Goal: Information Seeking & Learning: Learn about a topic

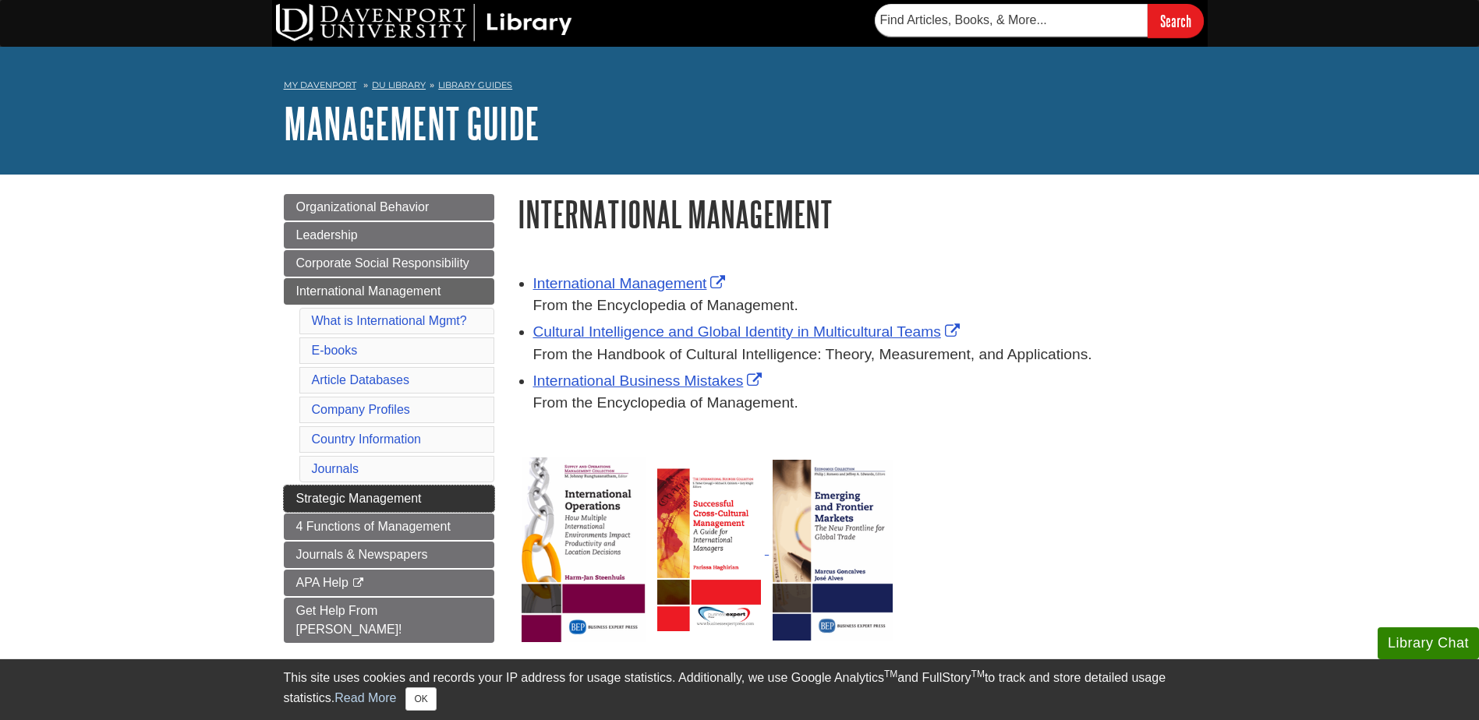
click at [376, 499] on span "Strategic Management" at bounding box center [359, 498] width 126 height 13
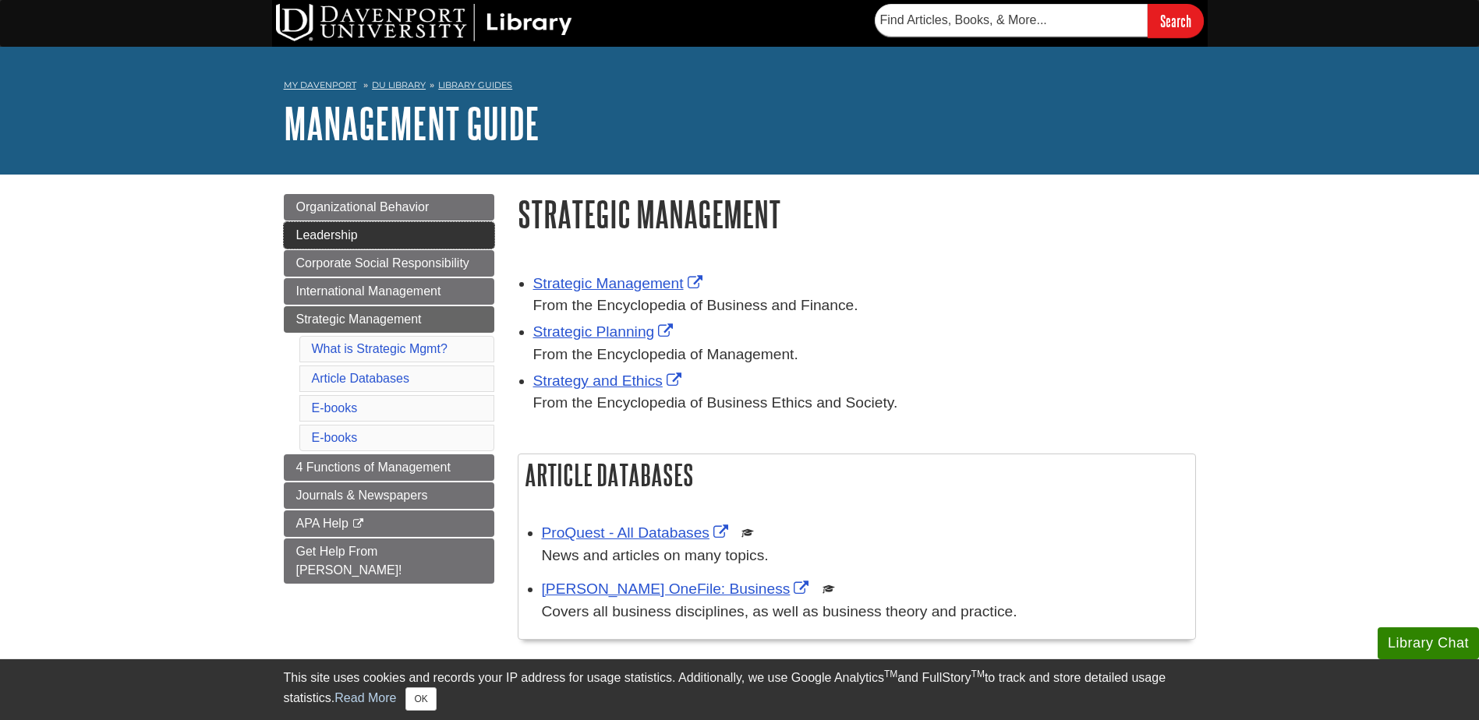
click at [352, 232] on span "Leadership" at bounding box center [327, 234] width 62 height 13
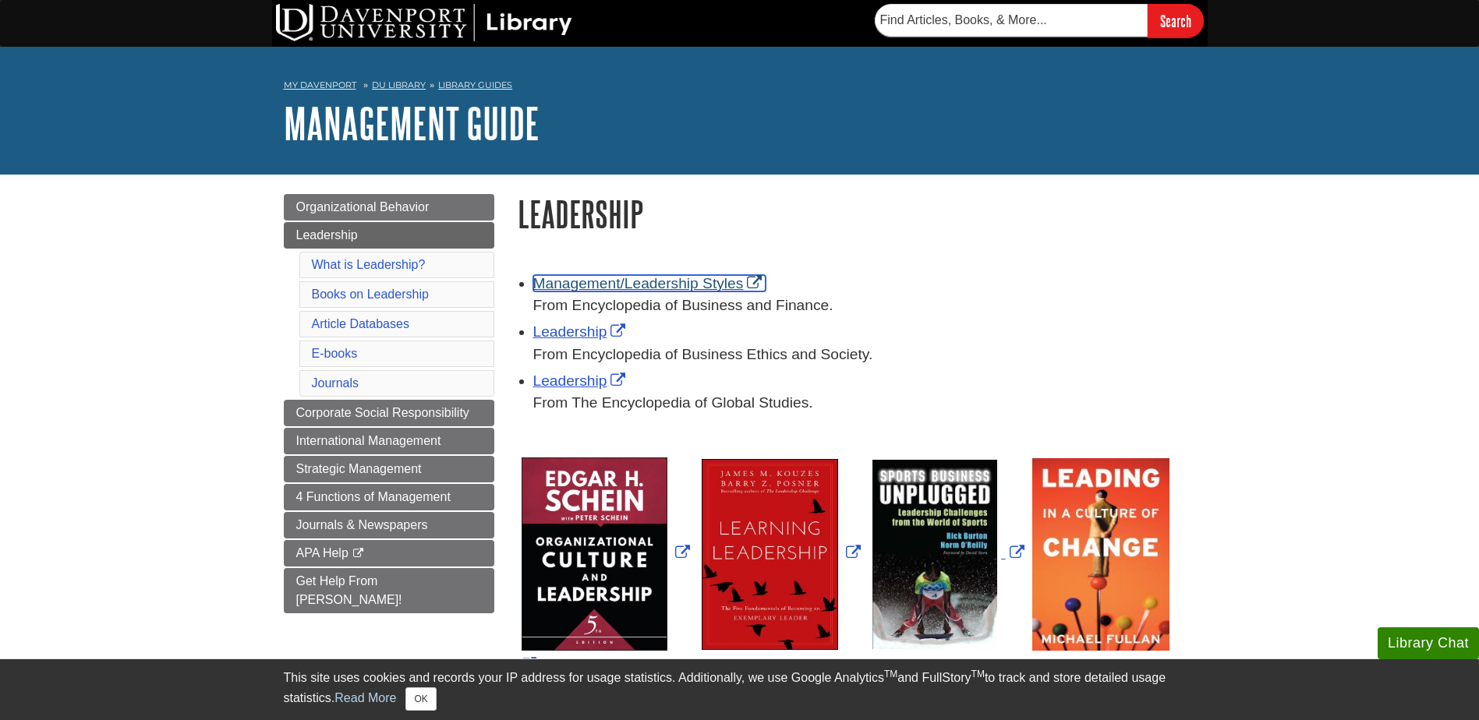
click at [762, 280] on link "Management/Leadership Styles" at bounding box center [649, 283] width 233 height 16
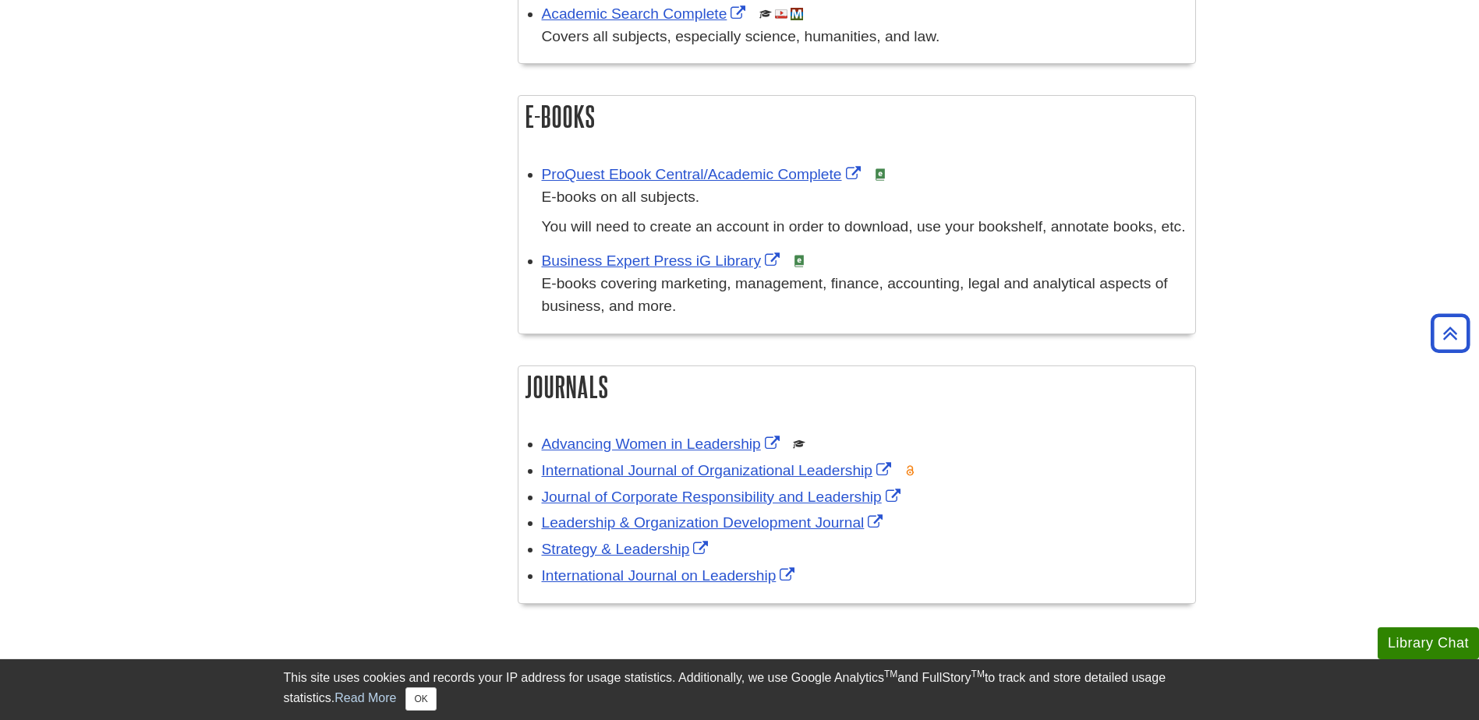
scroll to position [1029, 0]
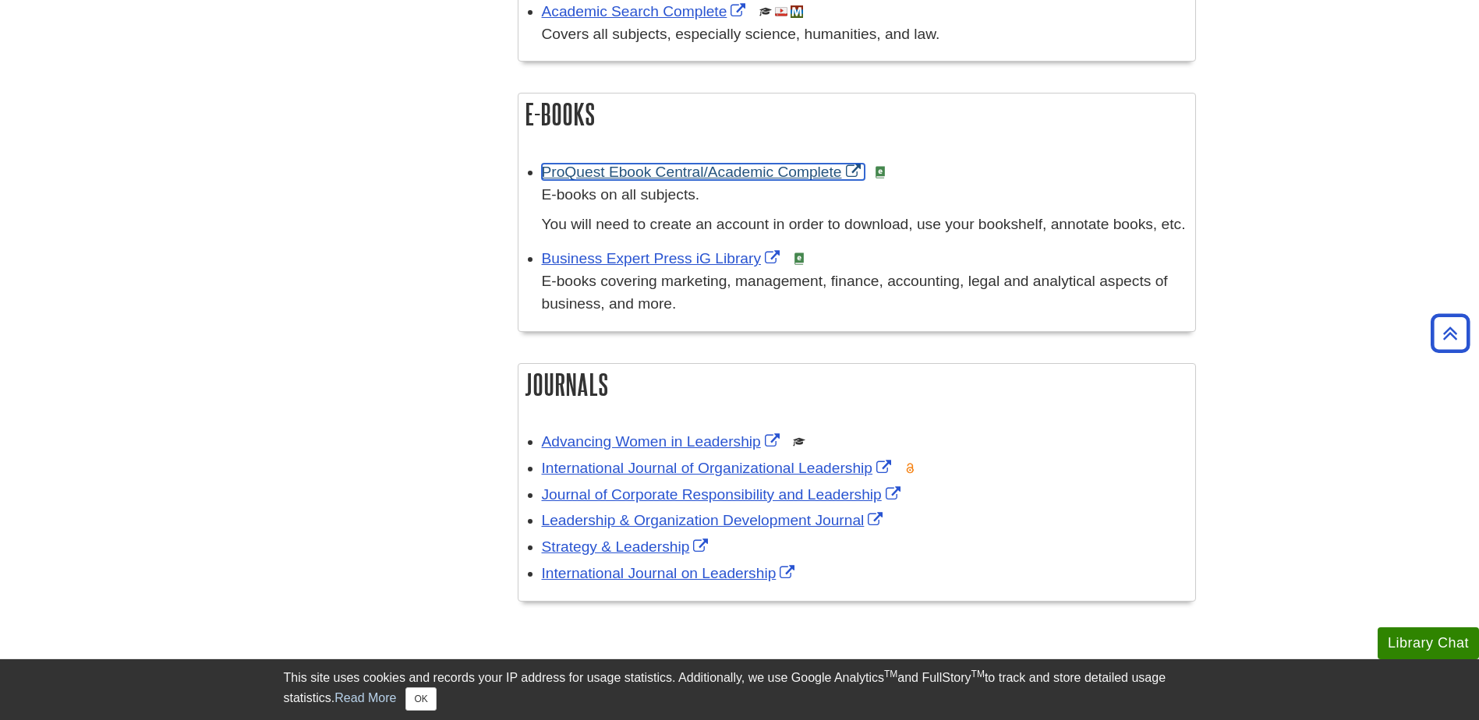
click at [688, 167] on link "ProQuest Ebook Central/Academic Complete" at bounding box center [703, 172] width 323 height 16
click at [883, 172] on img at bounding box center [880, 172] width 12 height 12
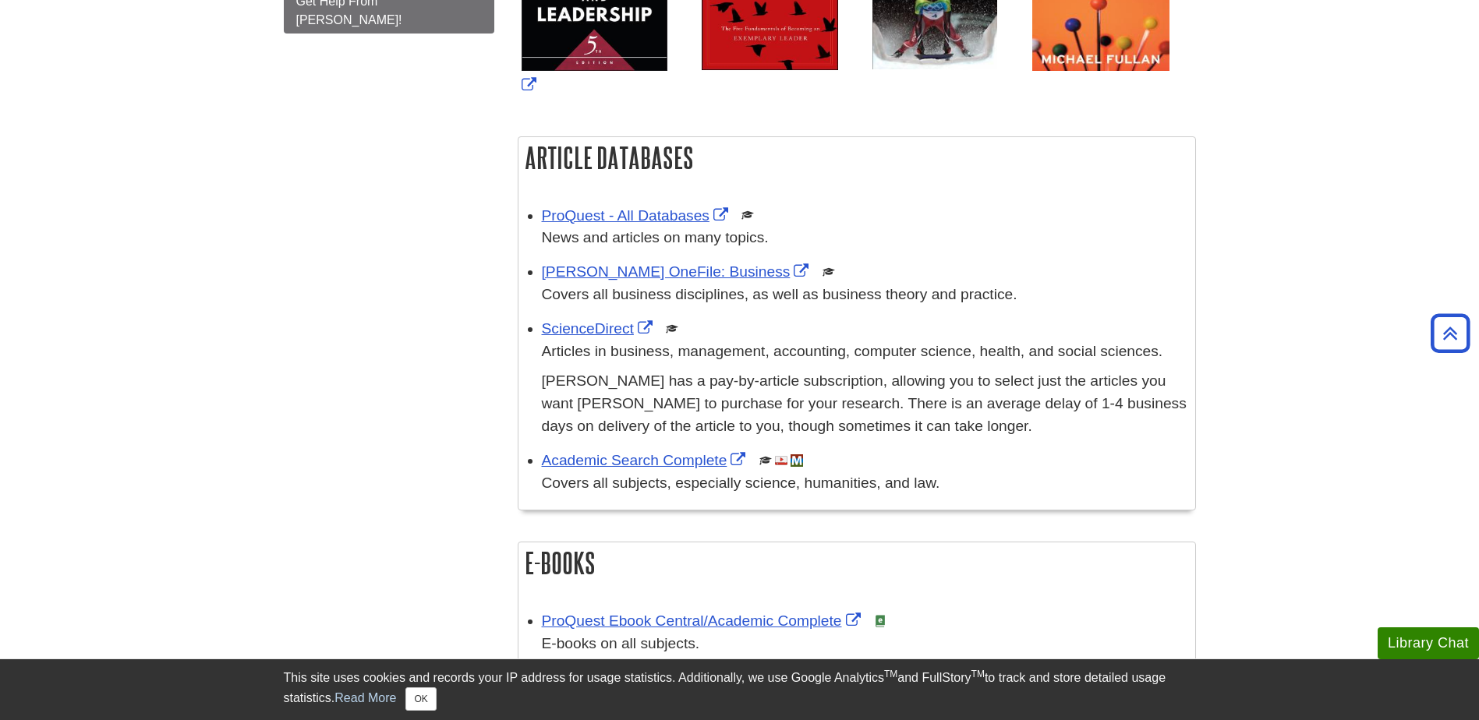
scroll to position [582, 0]
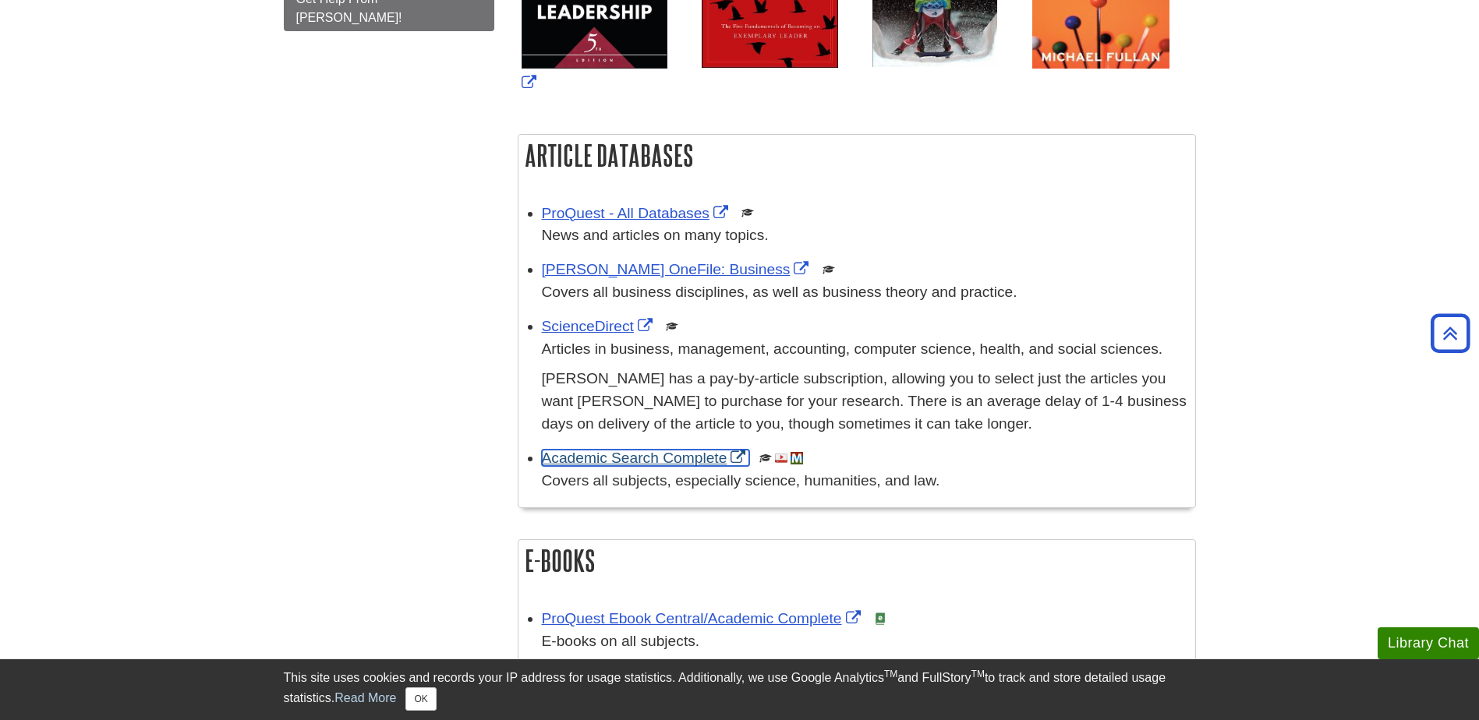
click at [741, 451] on link "Academic Search Complete" at bounding box center [646, 458] width 208 height 16
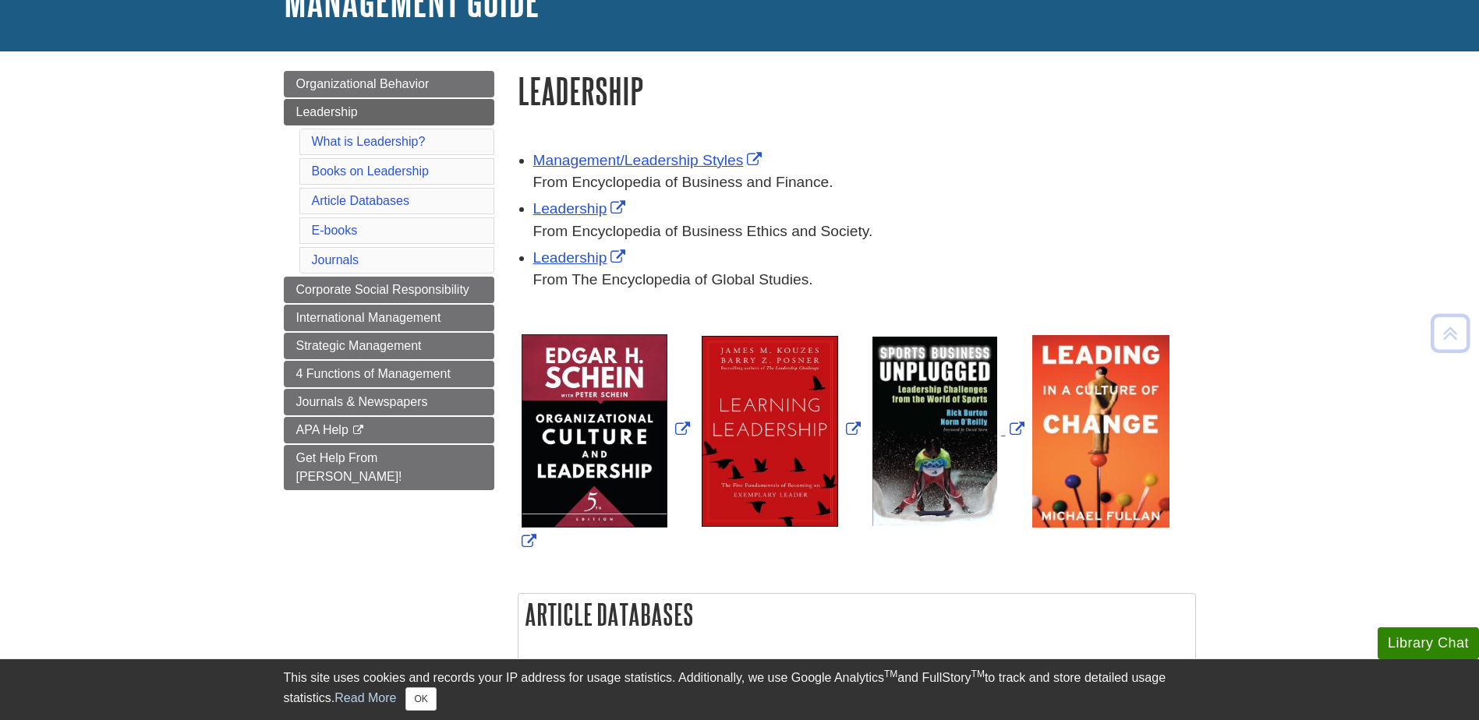
scroll to position [116, 0]
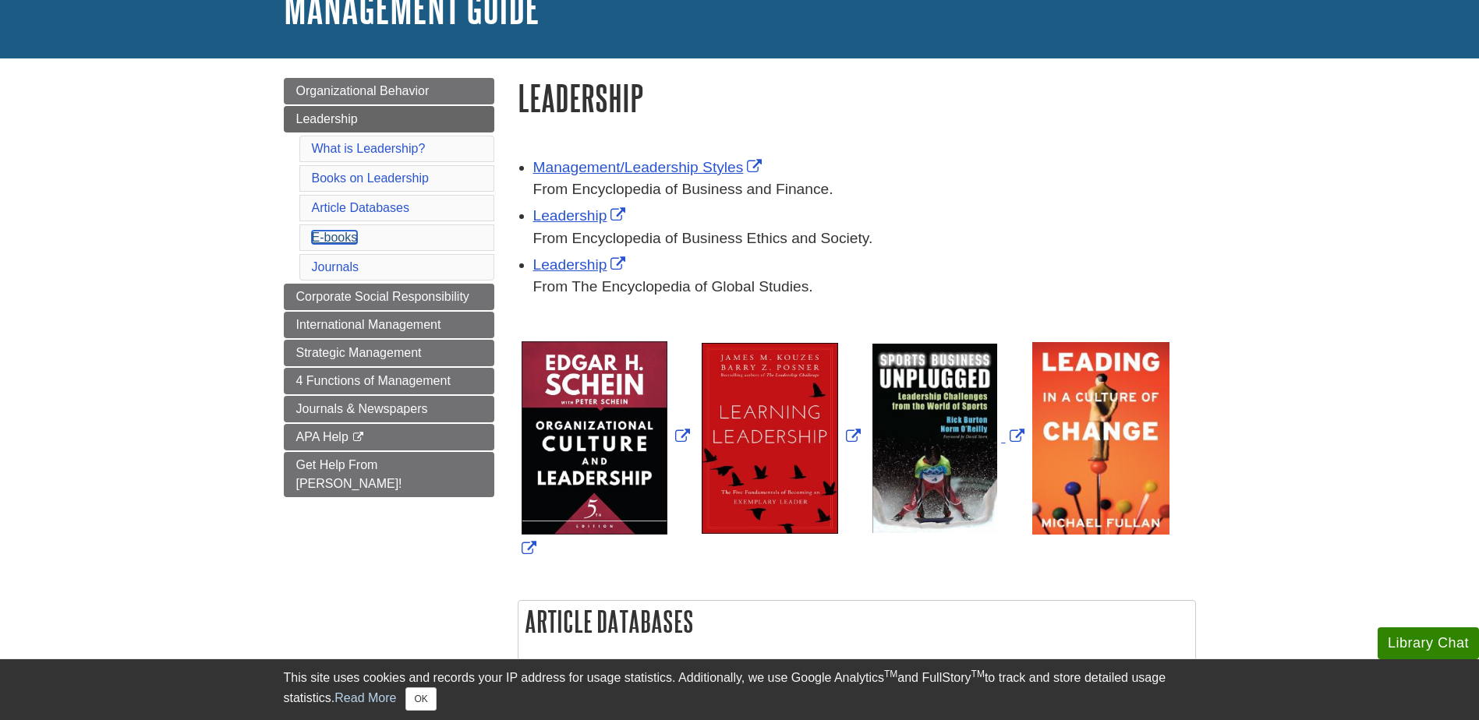
click at [333, 238] on link "E-books" at bounding box center [335, 237] width 46 height 13
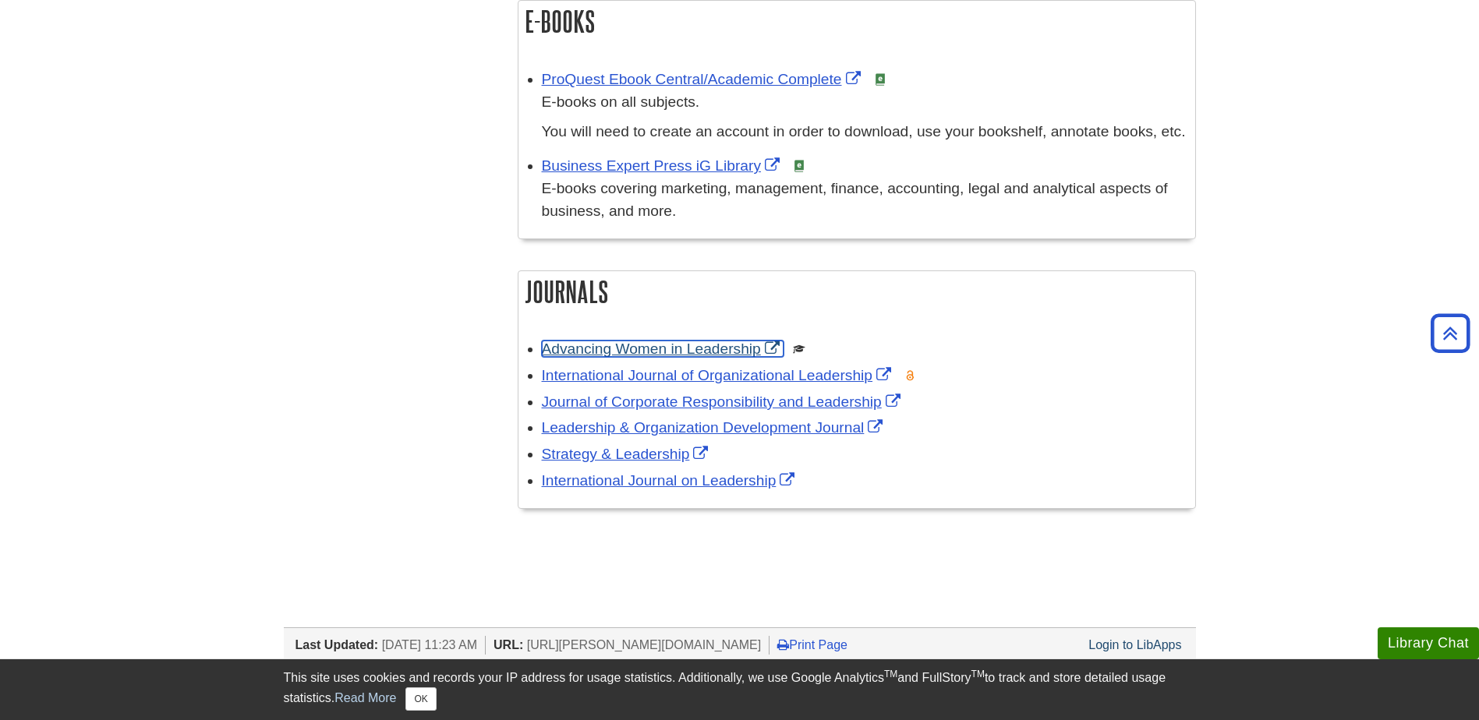
click at [673, 350] on link "Advancing Women in Leadership" at bounding box center [663, 349] width 242 height 16
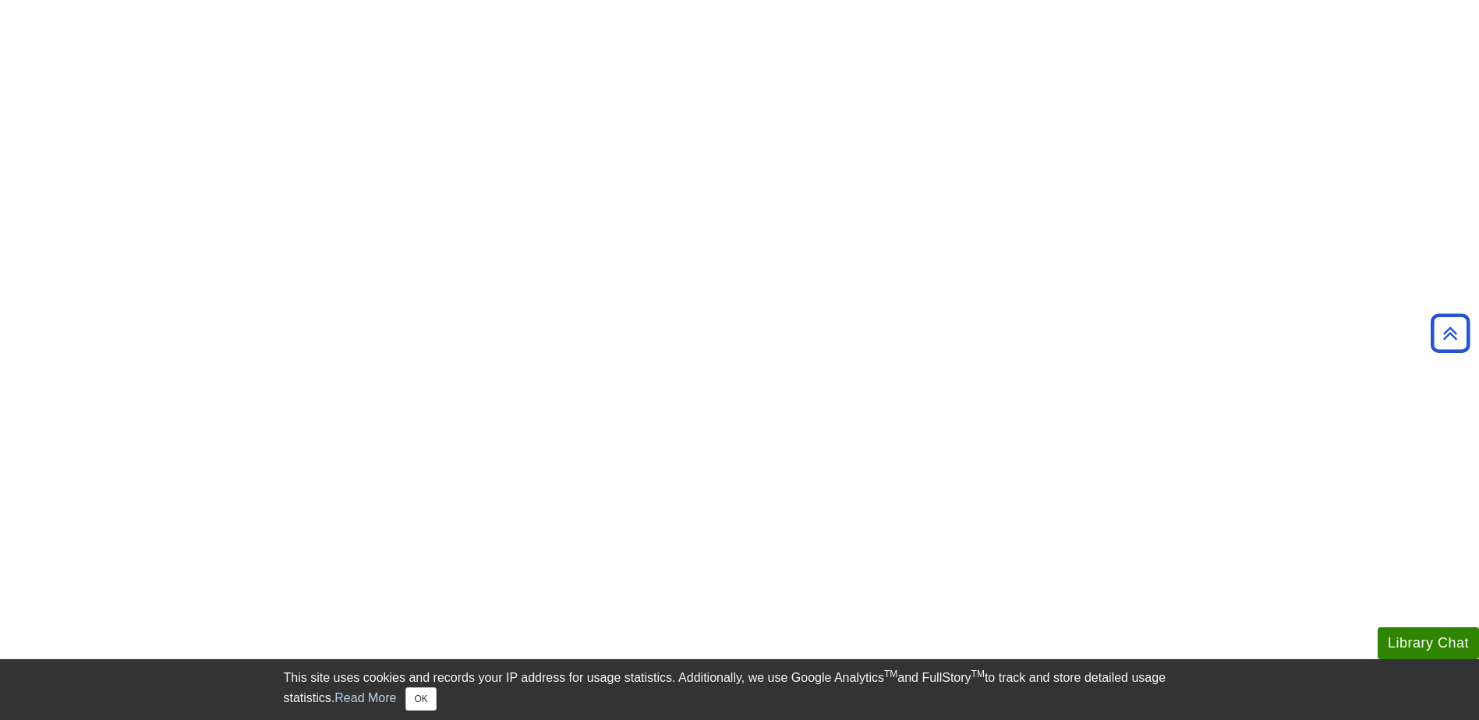
scroll to position [489, 0]
click at [260, 335] on body "Library Chat This site uses cookies and records your IP address for usage stati…" at bounding box center [739, 727] width 1479 height 2433
